Goal: Transaction & Acquisition: Purchase product/service

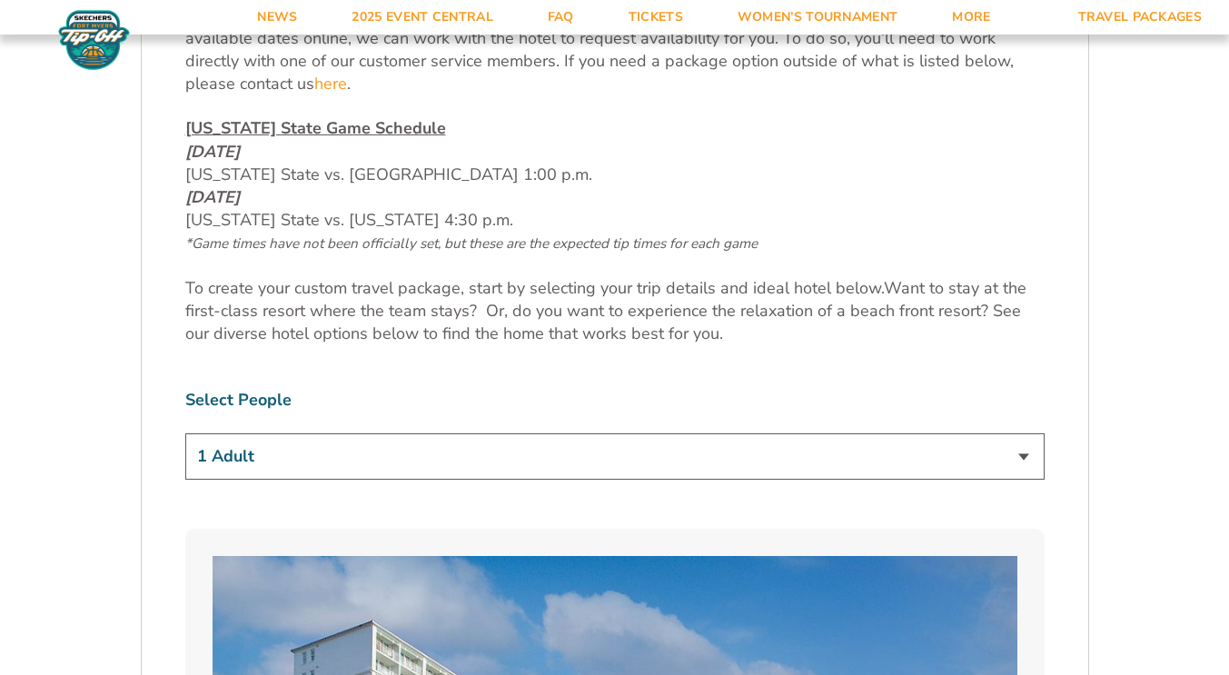
scroll to position [923, 0]
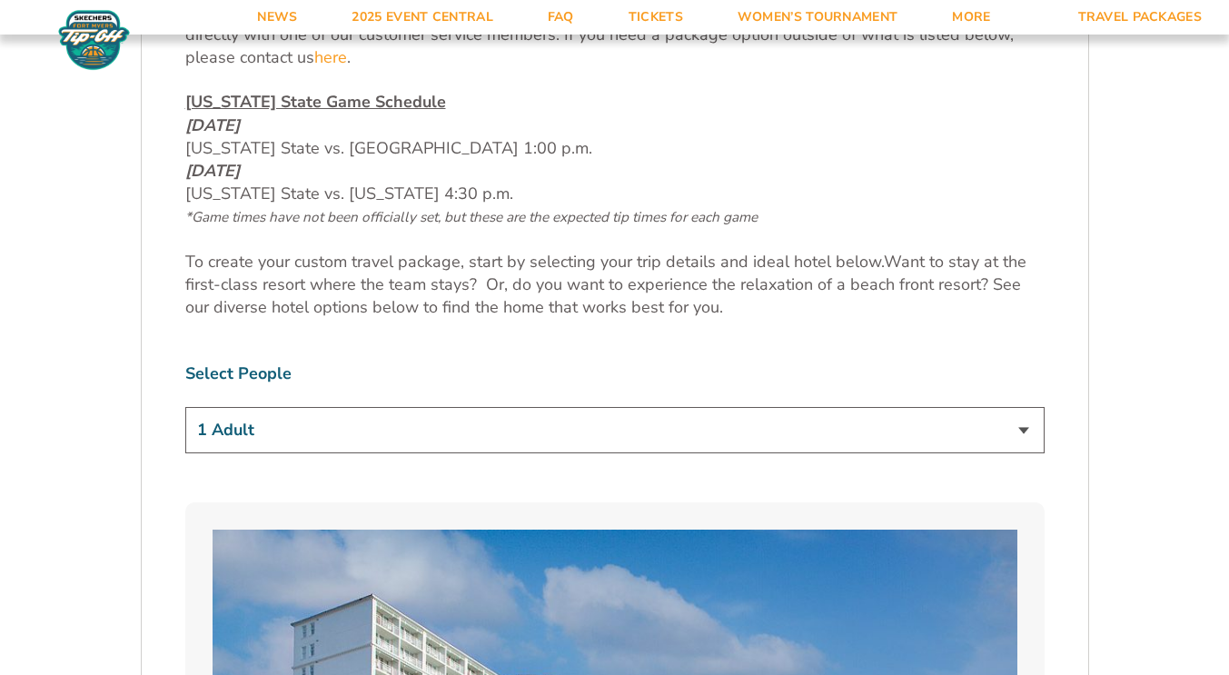
click at [441, 433] on select "1 Adult 2 Adults 3 Adults 4 Adults 2 Adults + 1 Child 2 Adults + 2 Children 2 A…" at bounding box center [614, 430] width 859 height 46
select select "2 Adults"
click at [185, 407] on select "1 Adult 2 Adults 3 Adults 4 Adults 2 Adults + 1 Child 2 Adults + 2 Children 2 A…" at bounding box center [614, 430] width 859 height 46
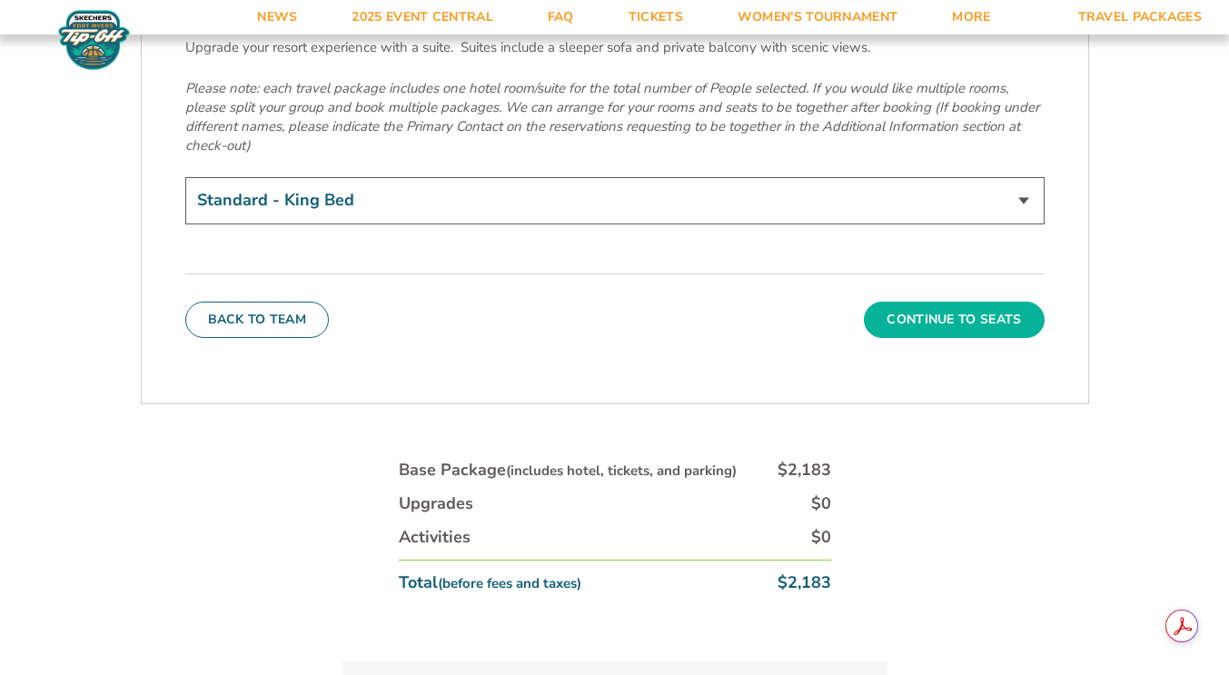
scroll to position [6517, 0]
click at [946, 301] on button "Continue To Seats" at bounding box center [954, 319] width 180 height 36
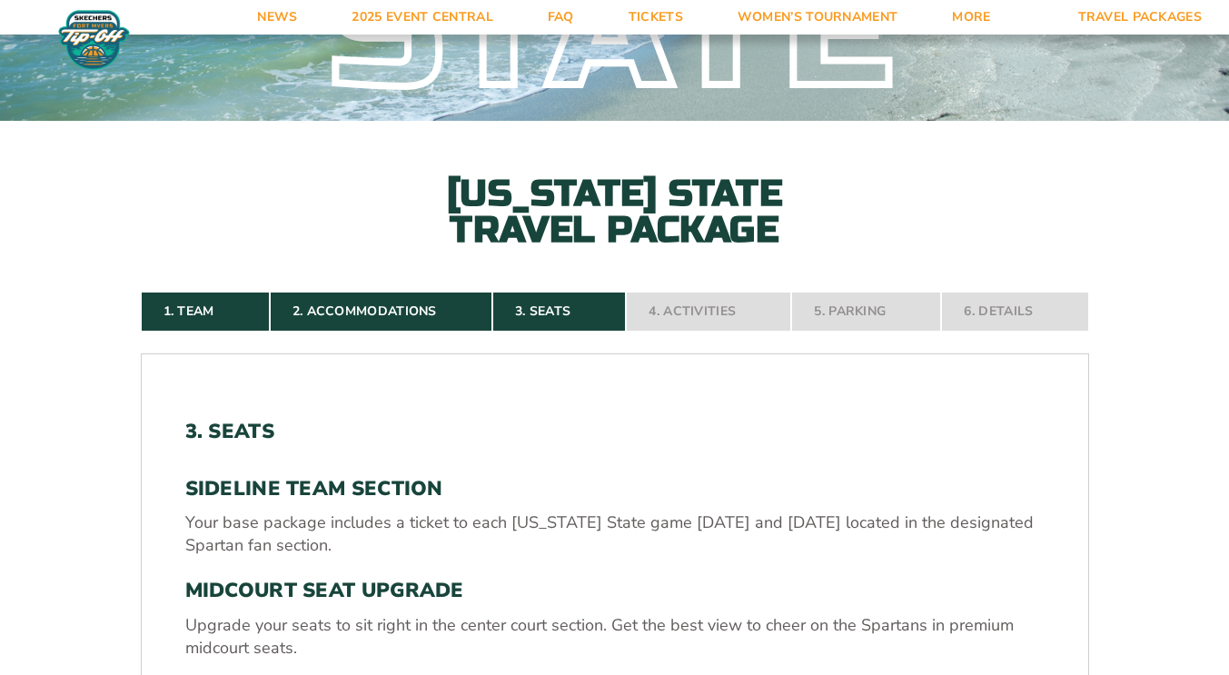
scroll to position [616, 0]
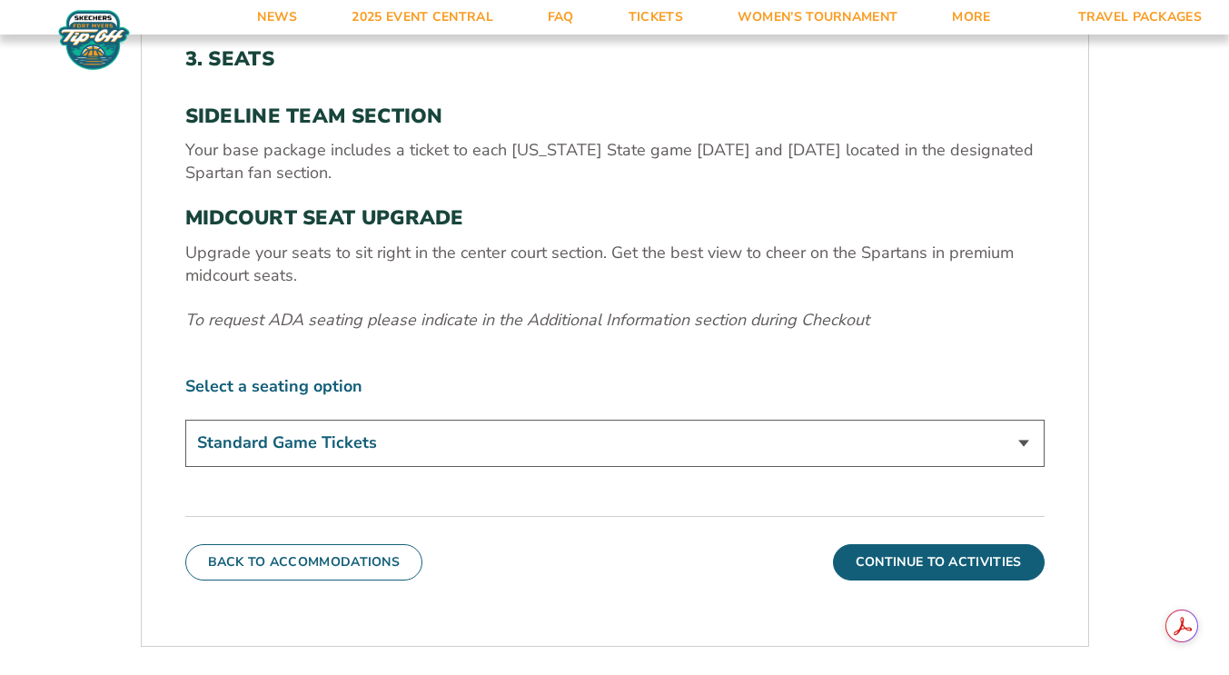
click at [575, 450] on select "Standard Game Tickets Midcourt Seat Upgrade (+$140 per person)" at bounding box center [614, 442] width 859 height 46
click at [861, 555] on button "Continue To Activities" at bounding box center [939, 562] width 212 height 36
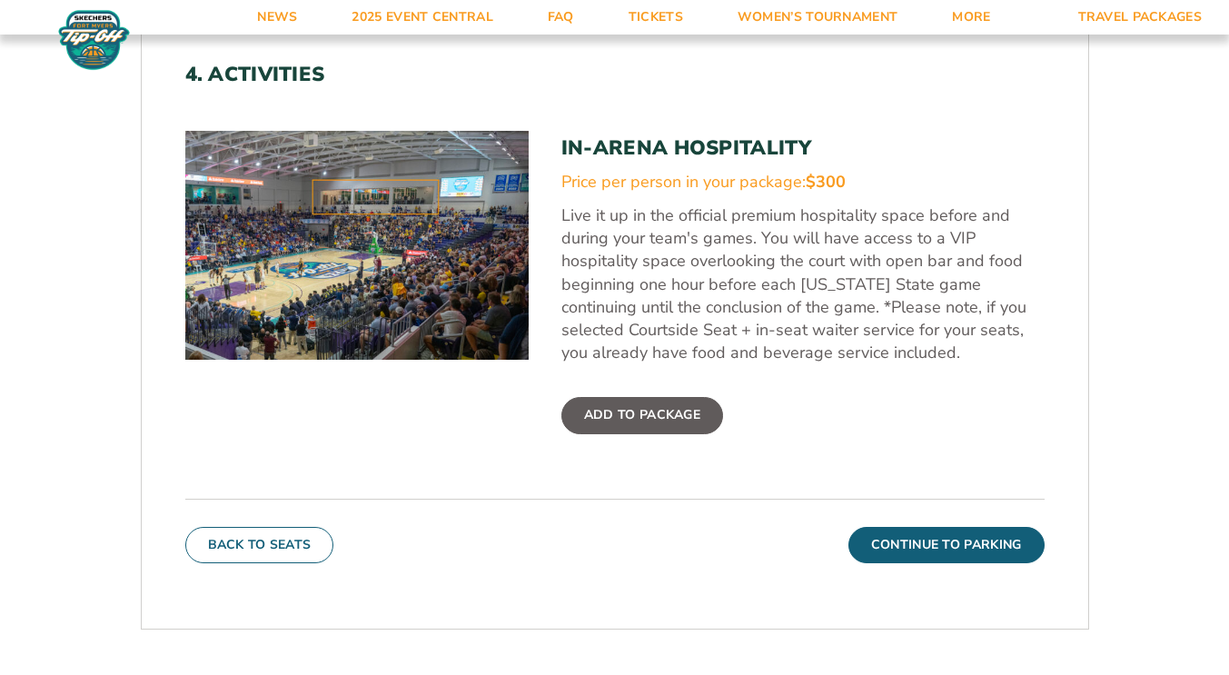
scroll to position [601, 0]
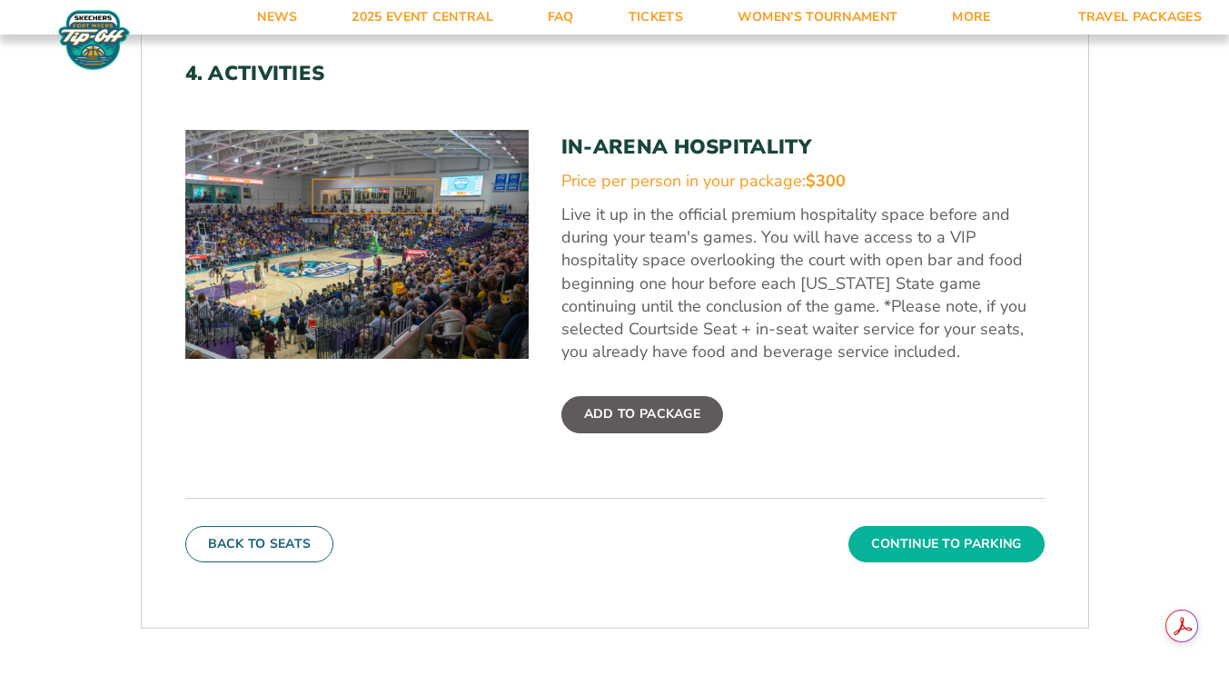
click at [929, 539] on button "Continue To Parking" at bounding box center [946, 544] width 196 height 36
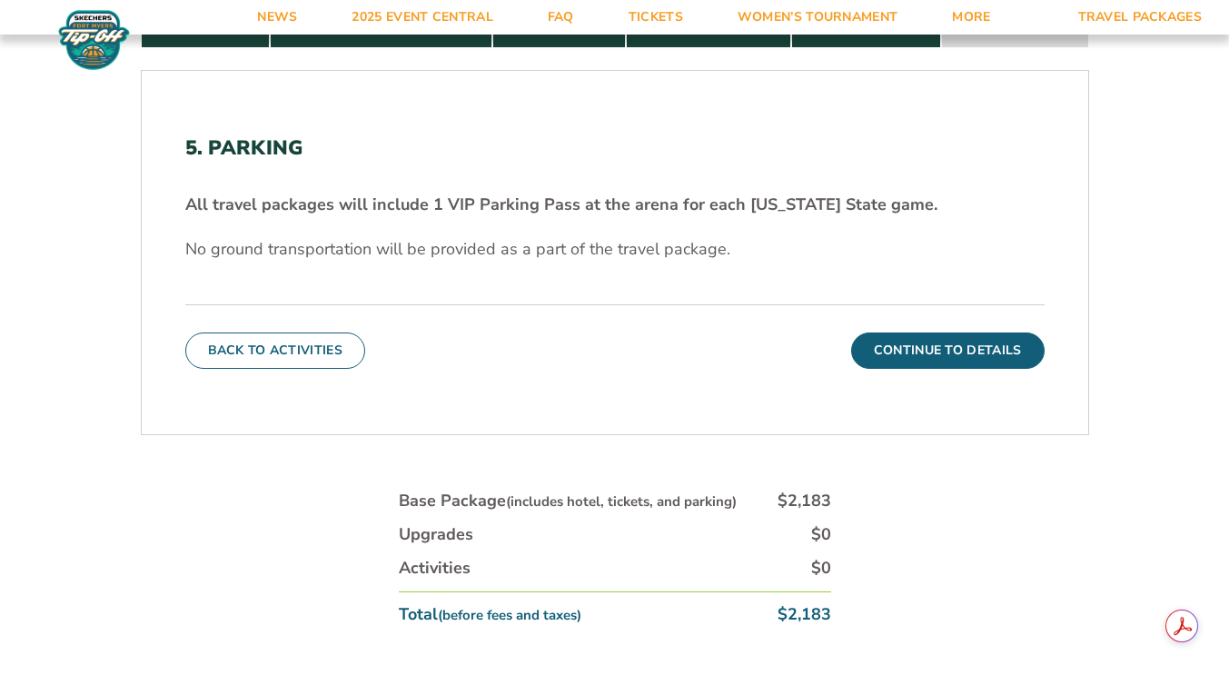
scroll to position [526, 0]
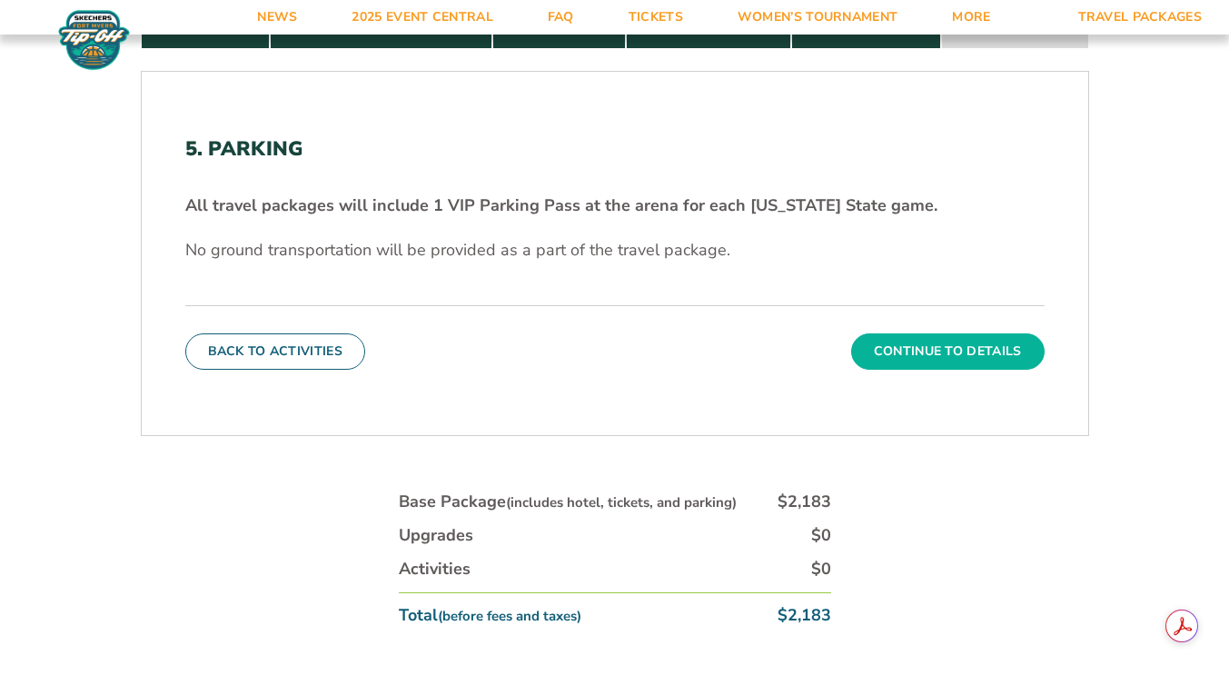
click at [939, 359] on button "Continue To Details" at bounding box center [947, 351] width 193 height 36
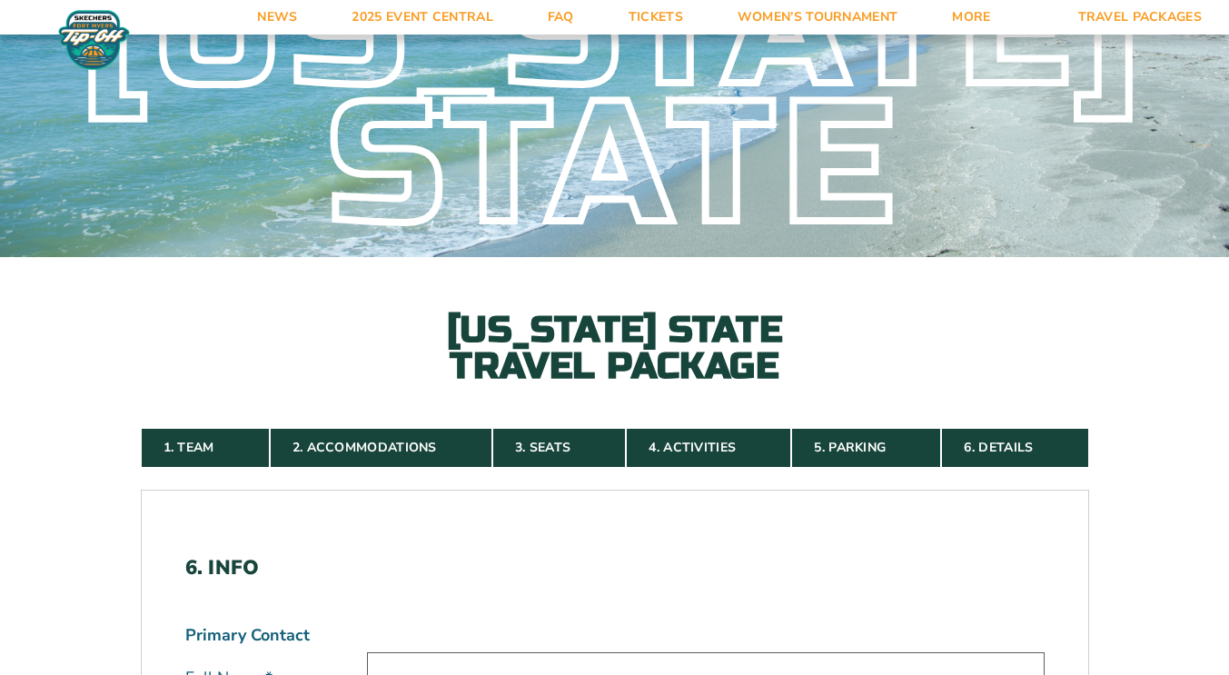
scroll to position [0, 0]
